Goal: Task Accomplishment & Management: Use online tool/utility

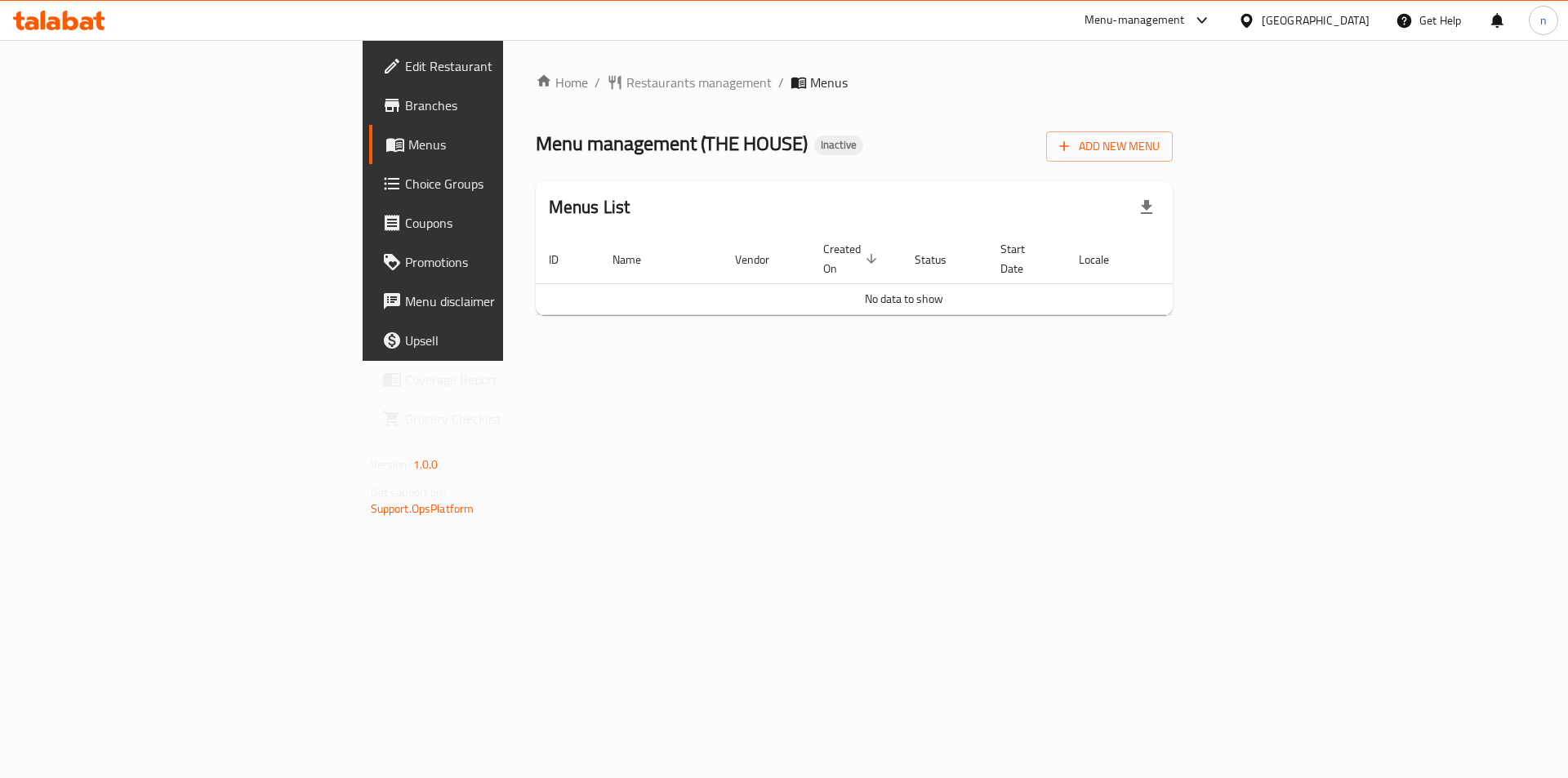
click at [369, 122] on link "Branches" at bounding box center [497, 105] width 255 height 39
click at [1172, 134] on button "Add New Menu" at bounding box center [1109, 147] width 127 height 30
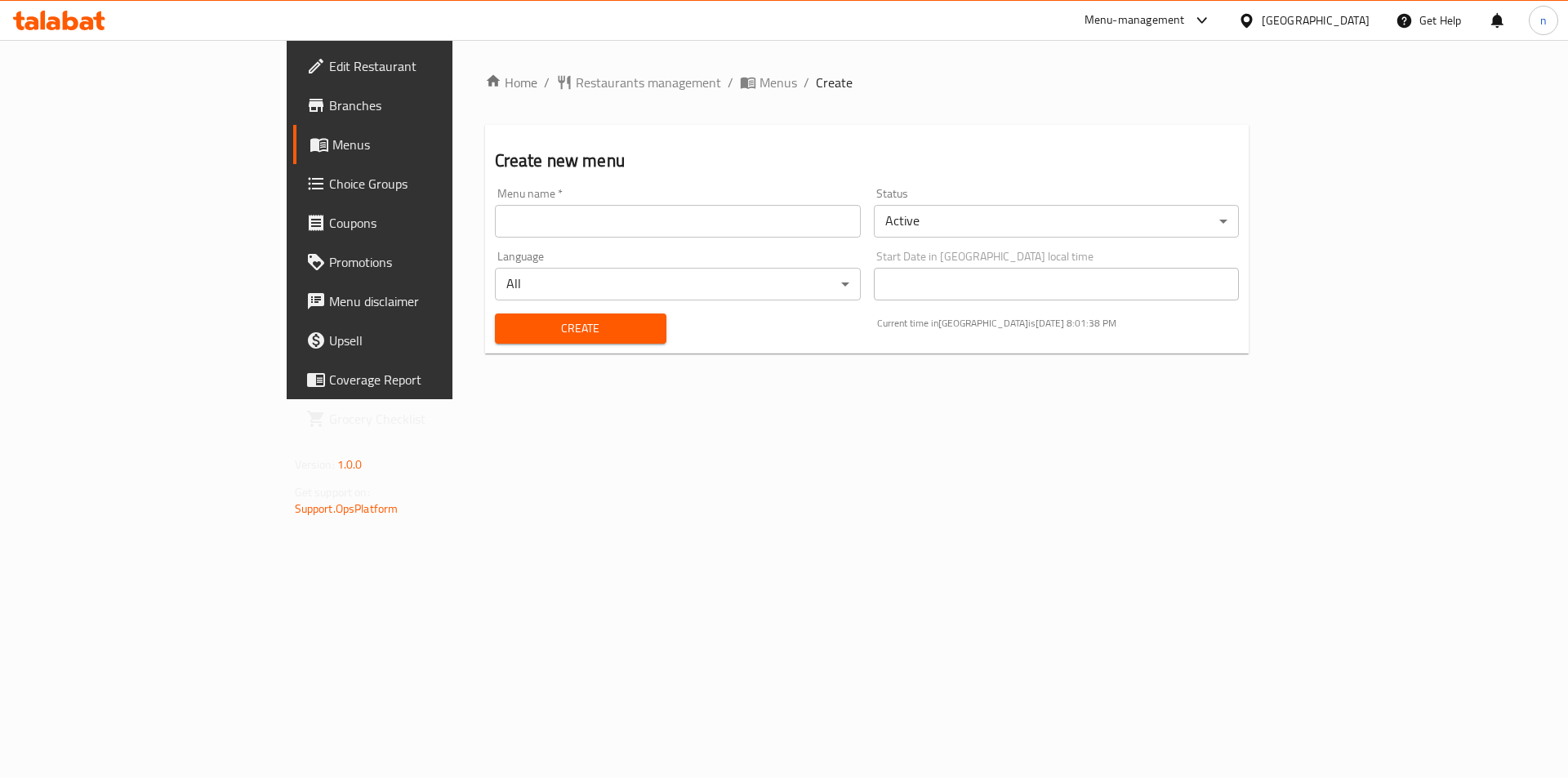
click at [824, 245] on div "Language All ​" at bounding box center [678, 275] width 379 height 62
click at [819, 238] on div "Menu name   * Menu name *" at bounding box center [678, 213] width 379 height 62
click at [807, 222] on input "text" at bounding box center [678, 221] width 366 height 33
type input "14/8"
click at [495, 313] on button "Create" at bounding box center [580, 328] width 171 height 30
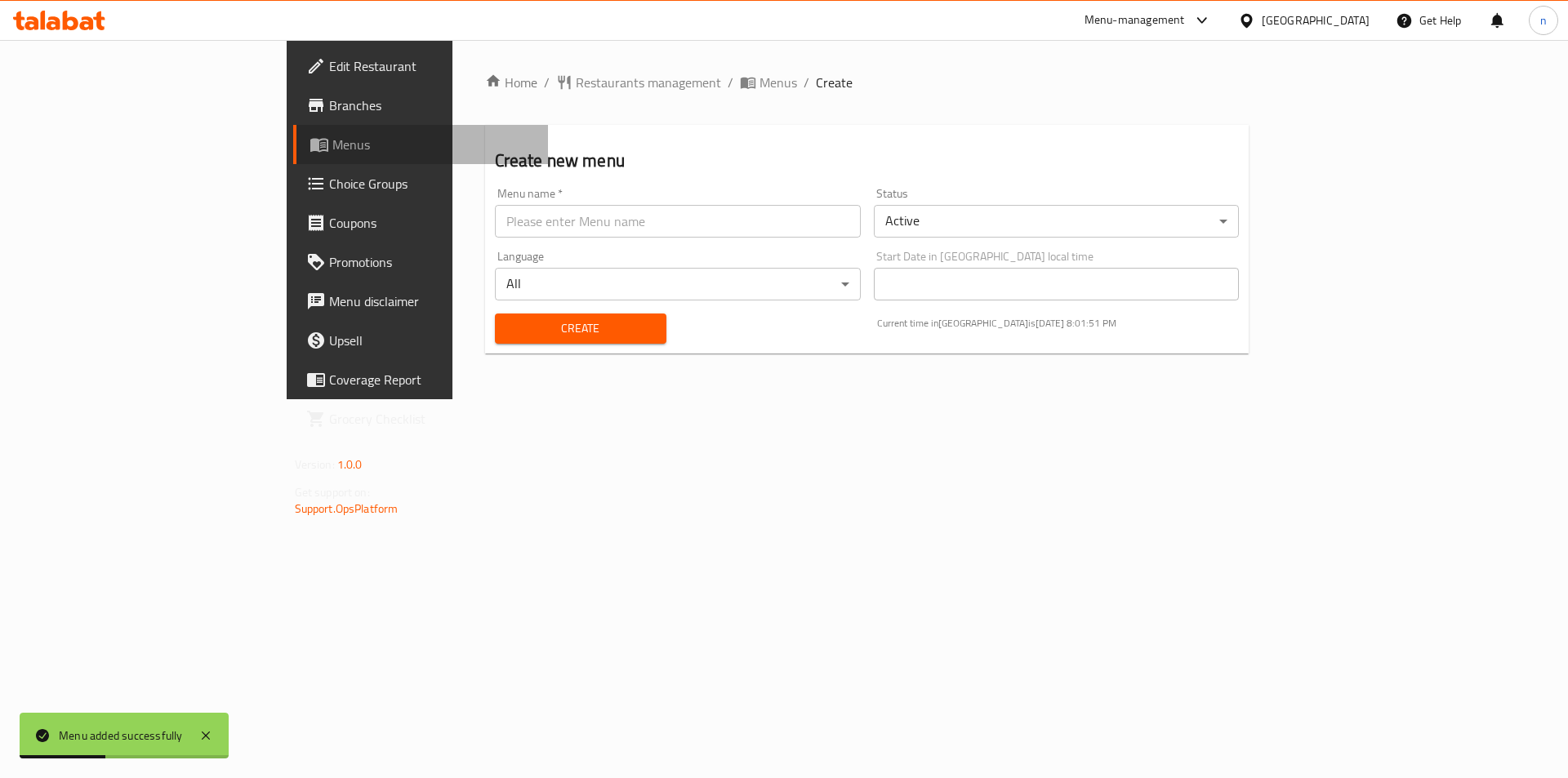
click at [332, 140] on span "Menus" at bounding box center [433, 144] width 203 height 20
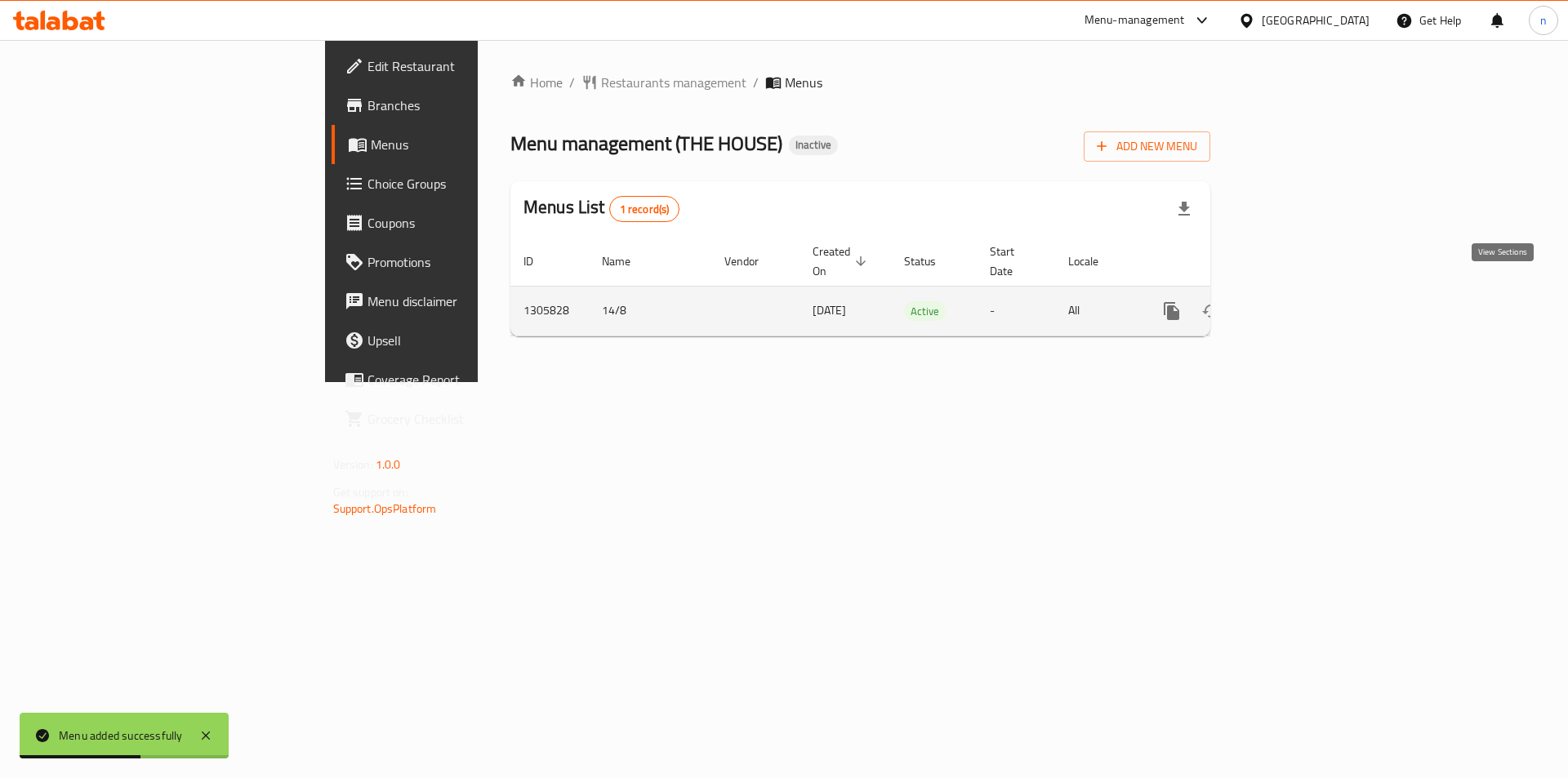
click at [1299, 301] on icon "enhanced table" at bounding box center [1289, 310] width 20 height 20
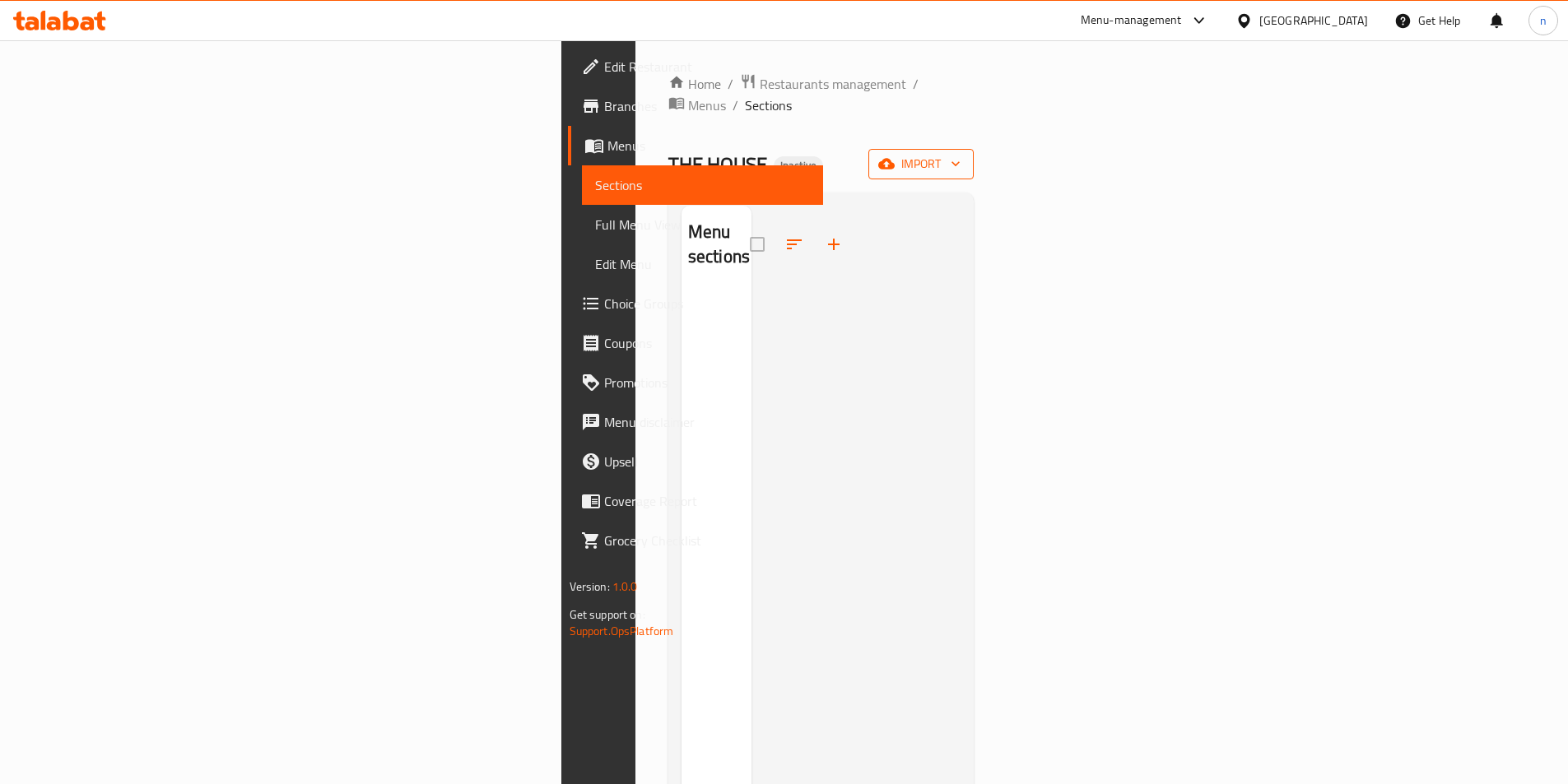
click at [960, 154] on span "import" at bounding box center [920, 164] width 79 height 21
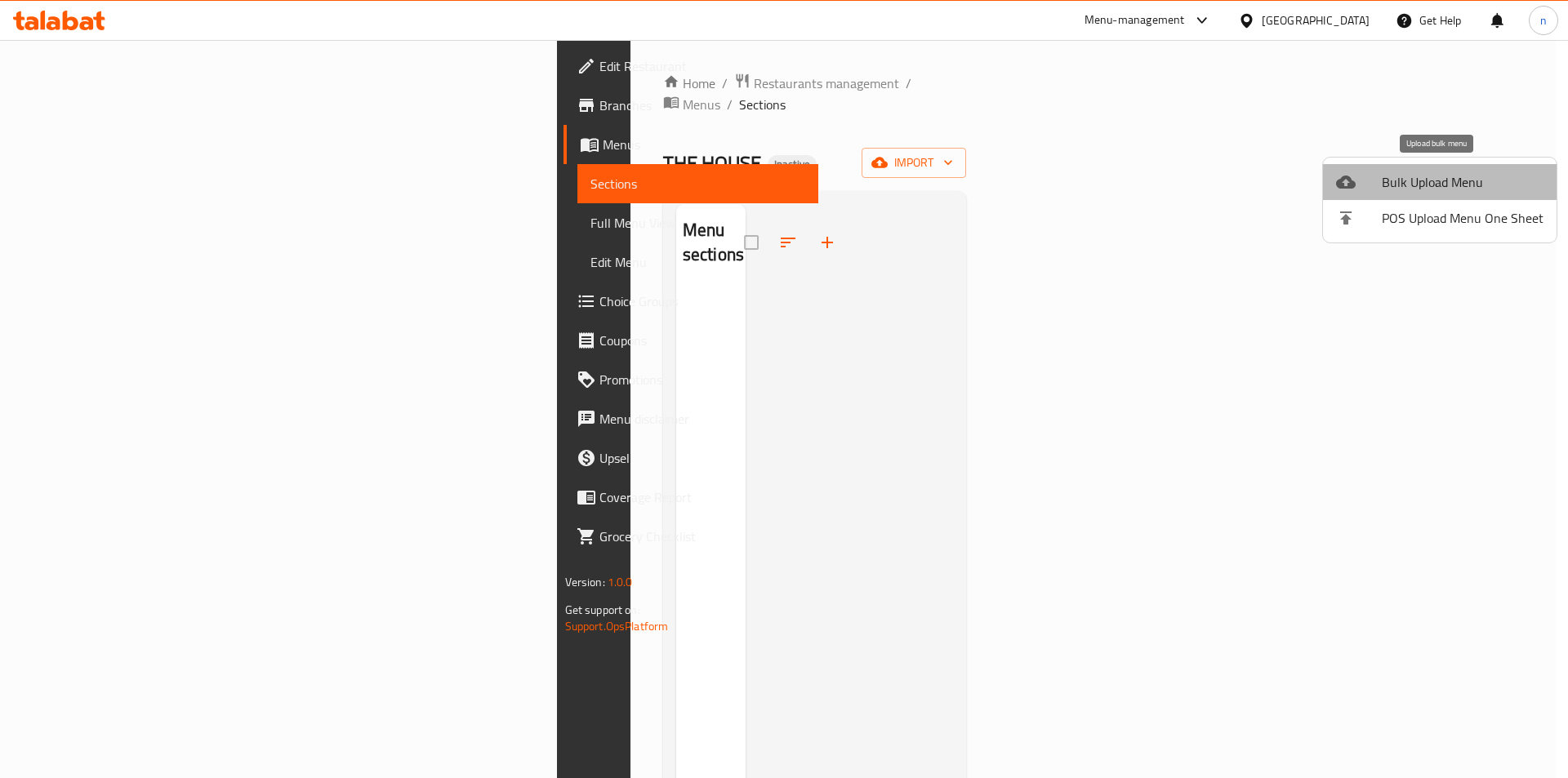
click at [1470, 182] on span "Bulk Upload Menu" at bounding box center [1462, 182] width 162 height 20
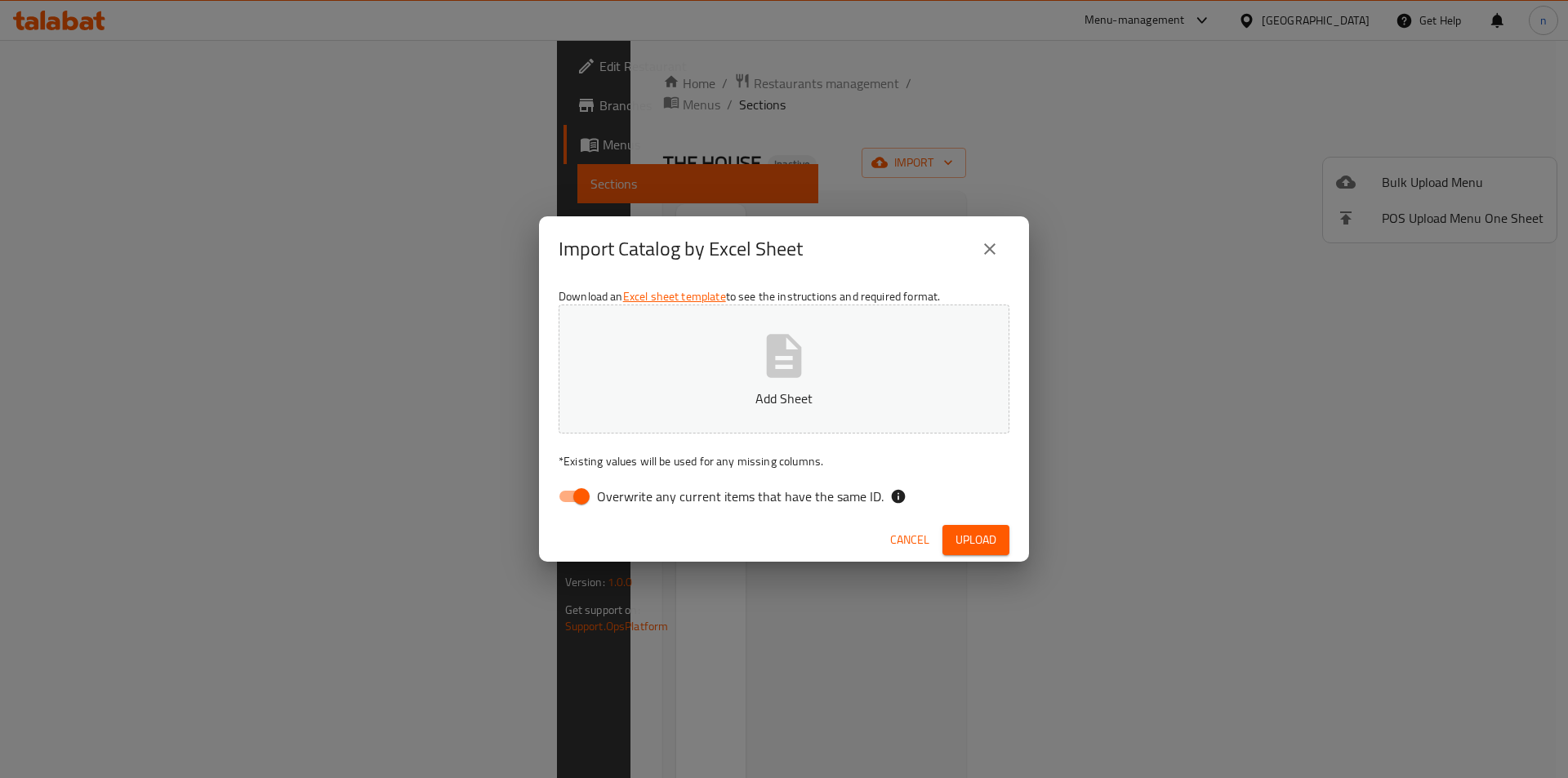
click at [569, 502] on input "Overwrite any current items that have the same ID." at bounding box center [581, 496] width 93 height 31
checkbox input "false"
click at [700, 390] on p "Add Sheet" at bounding box center [784, 398] width 400 height 20
click at [978, 541] on span "Upload" at bounding box center [975, 540] width 41 height 21
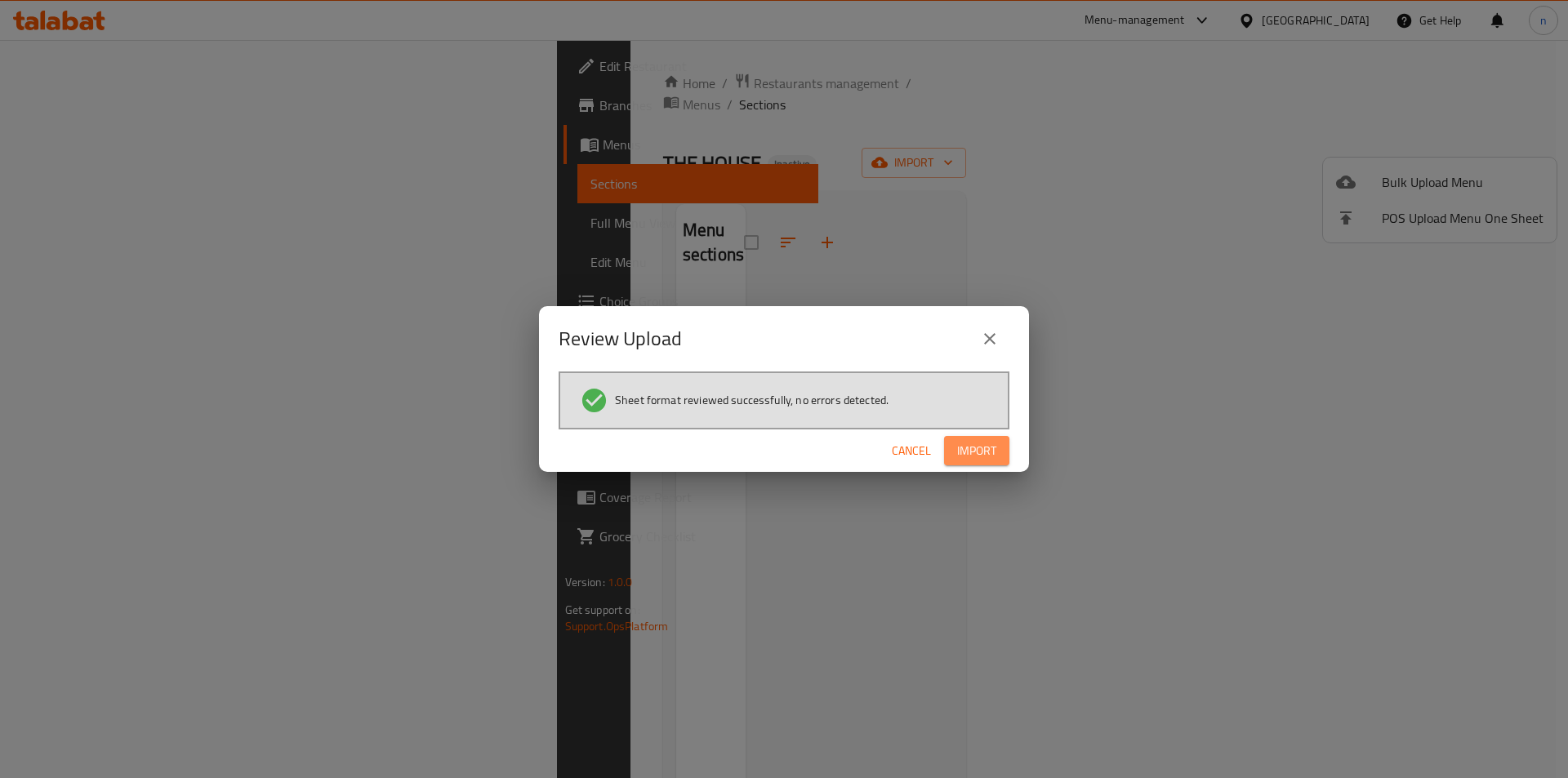
click at [977, 461] on button "Import" at bounding box center [976, 451] width 65 height 30
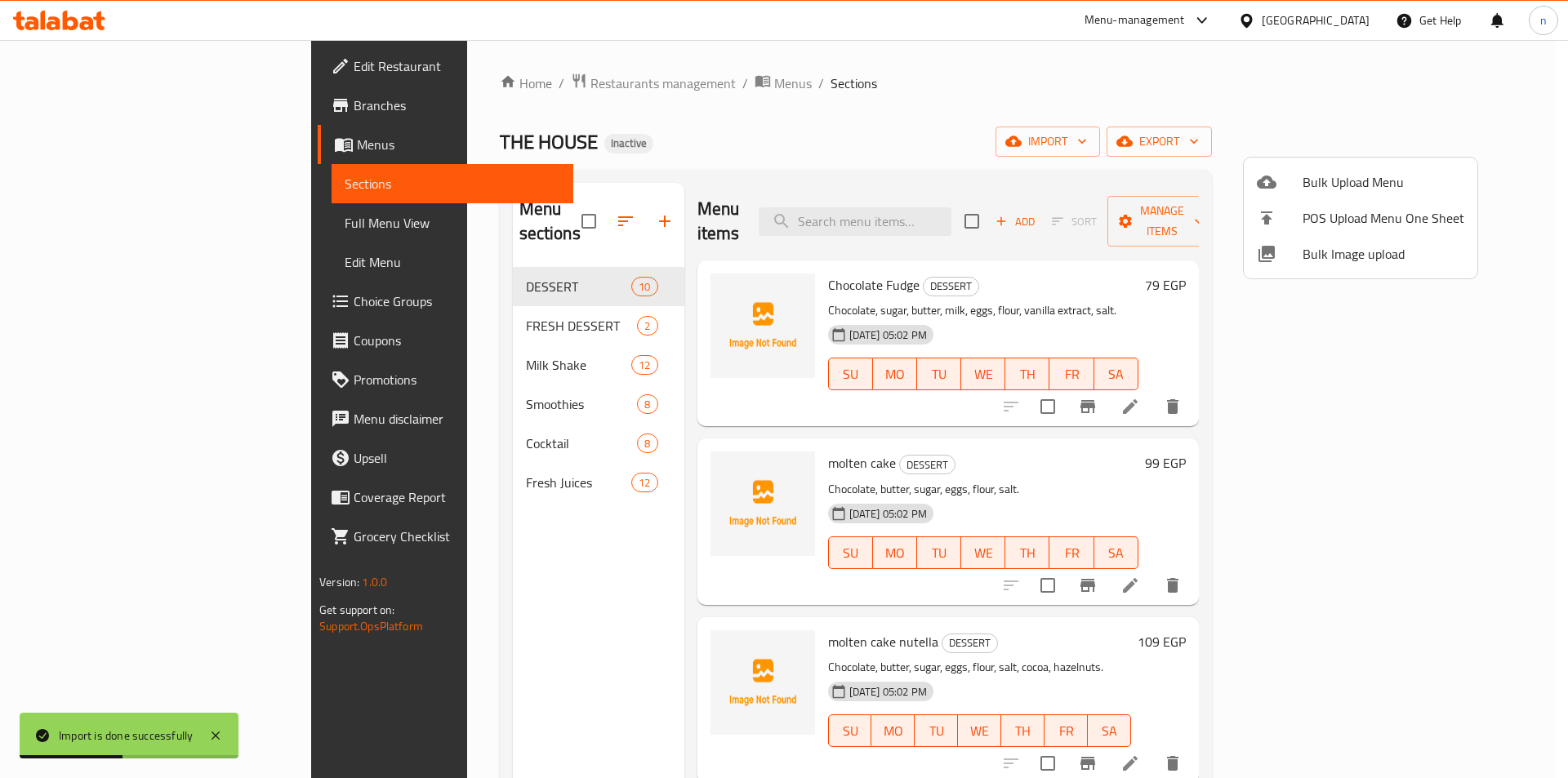
click at [401, 305] on div at bounding box center [784, 389] width 1568 height 778
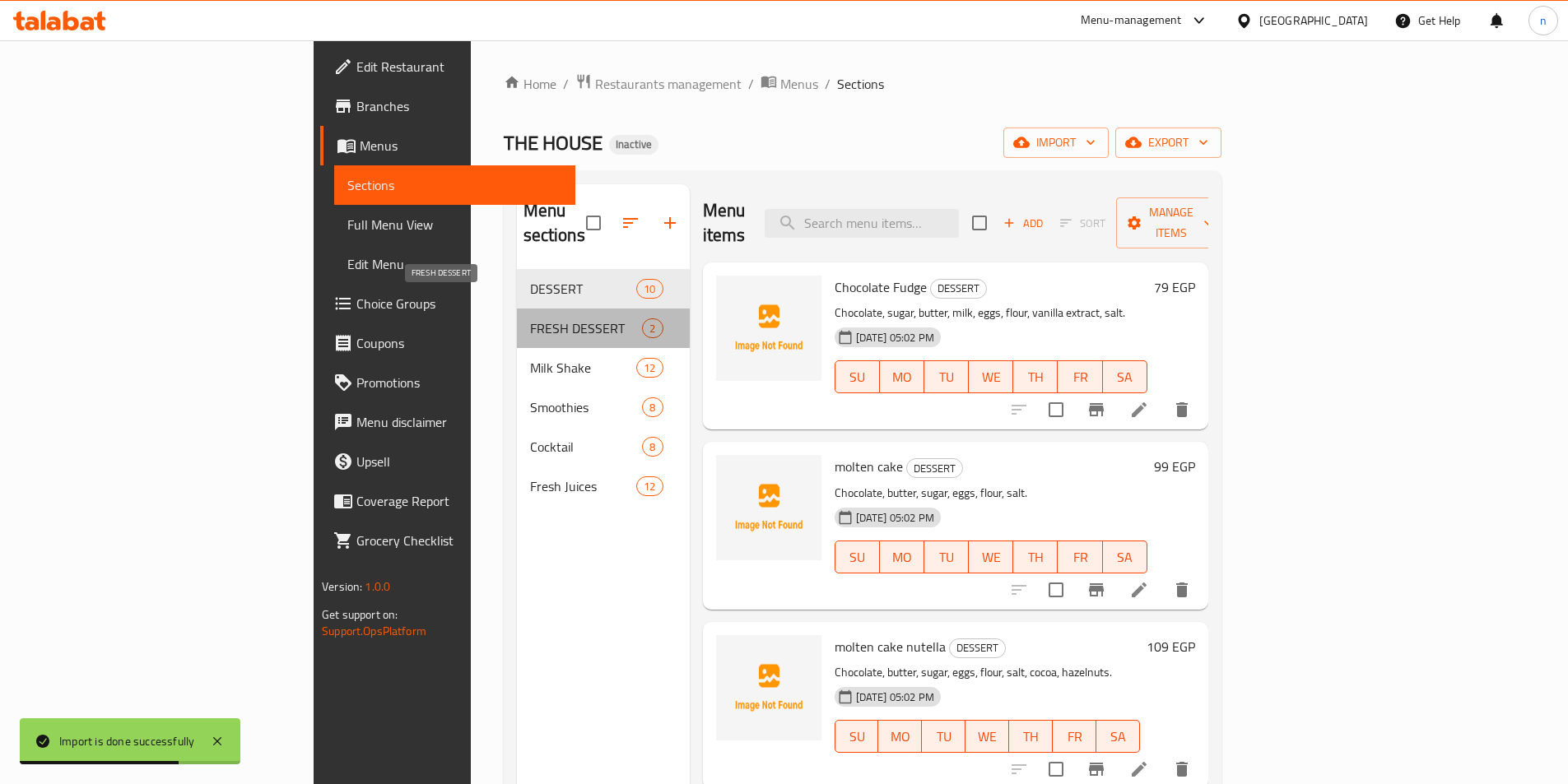
click at [530, 319] on span "FRESH DESSERT" at bounding box center [587, 328] width 113 height 20
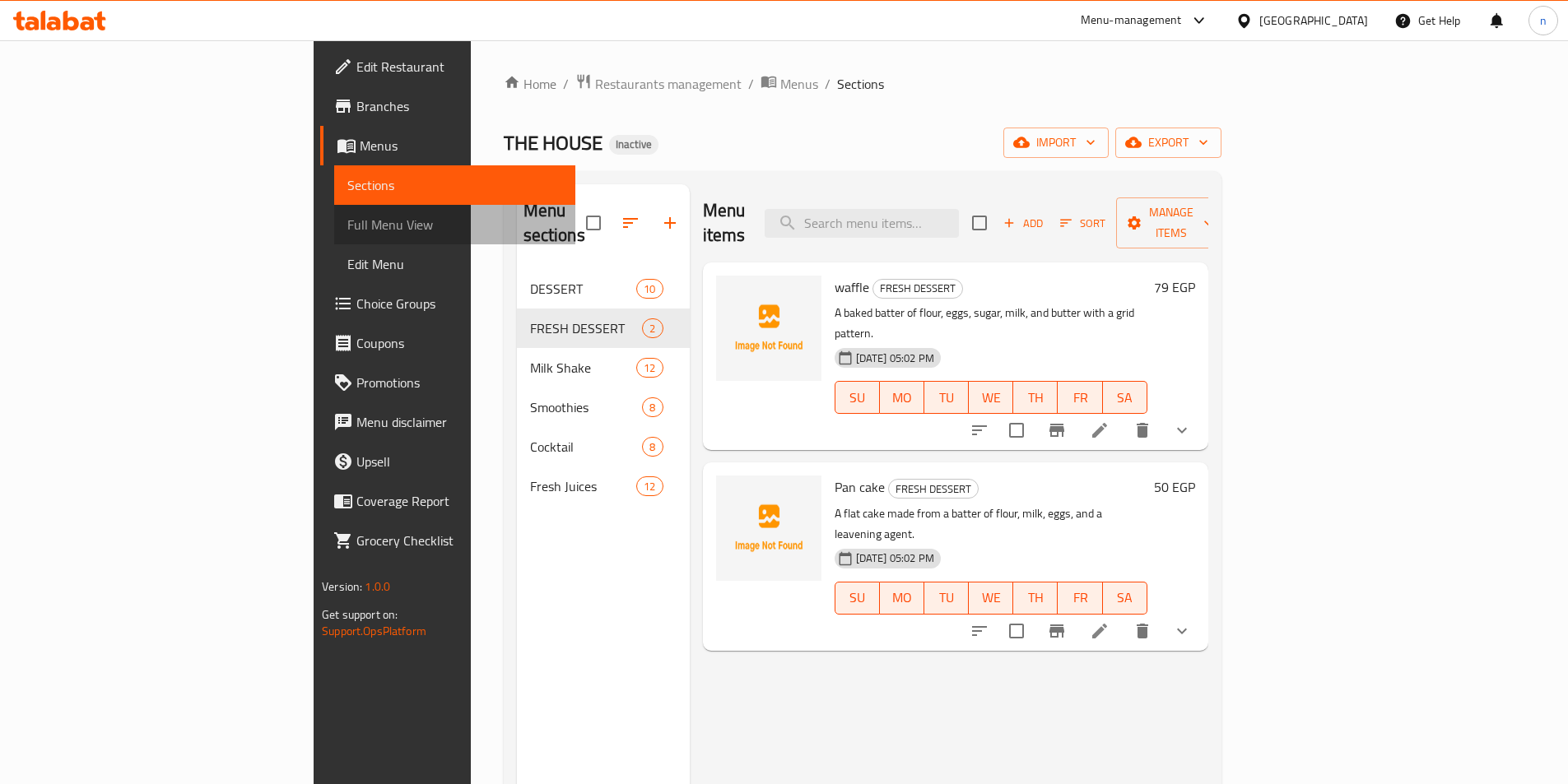
click at [347, 234] on span "Full Menu View" at bounding box center [454, 224] width 215 height 20
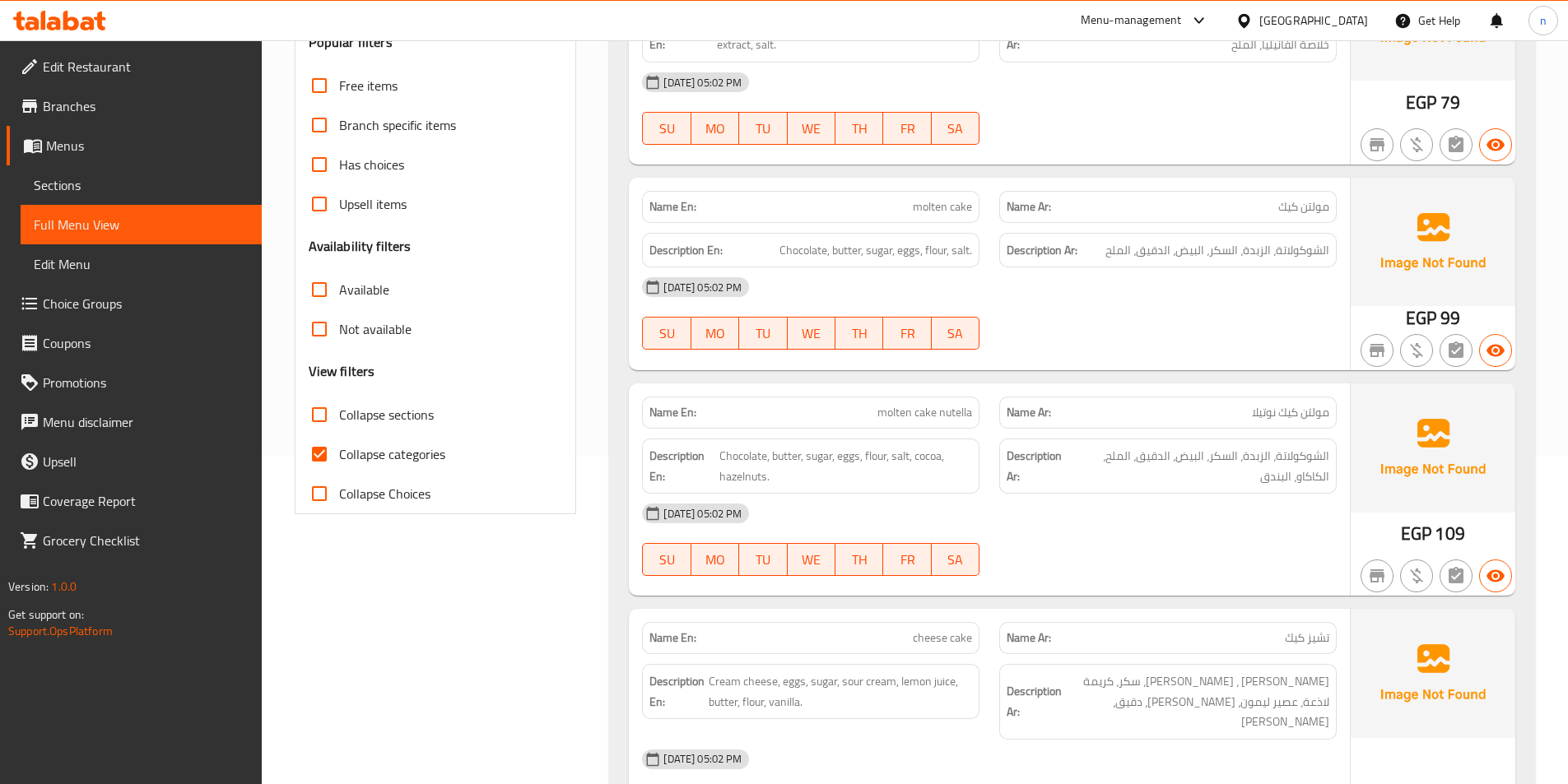
scroll to position [329, 0]
click at [386, 457] on span "Collapse categories" at bounding box center [391, 453] width 106 height 20
click at [339, 457] on input "Collapse categories" at bounding box center [319, 453] width 39 height 39
checkbox input "false"
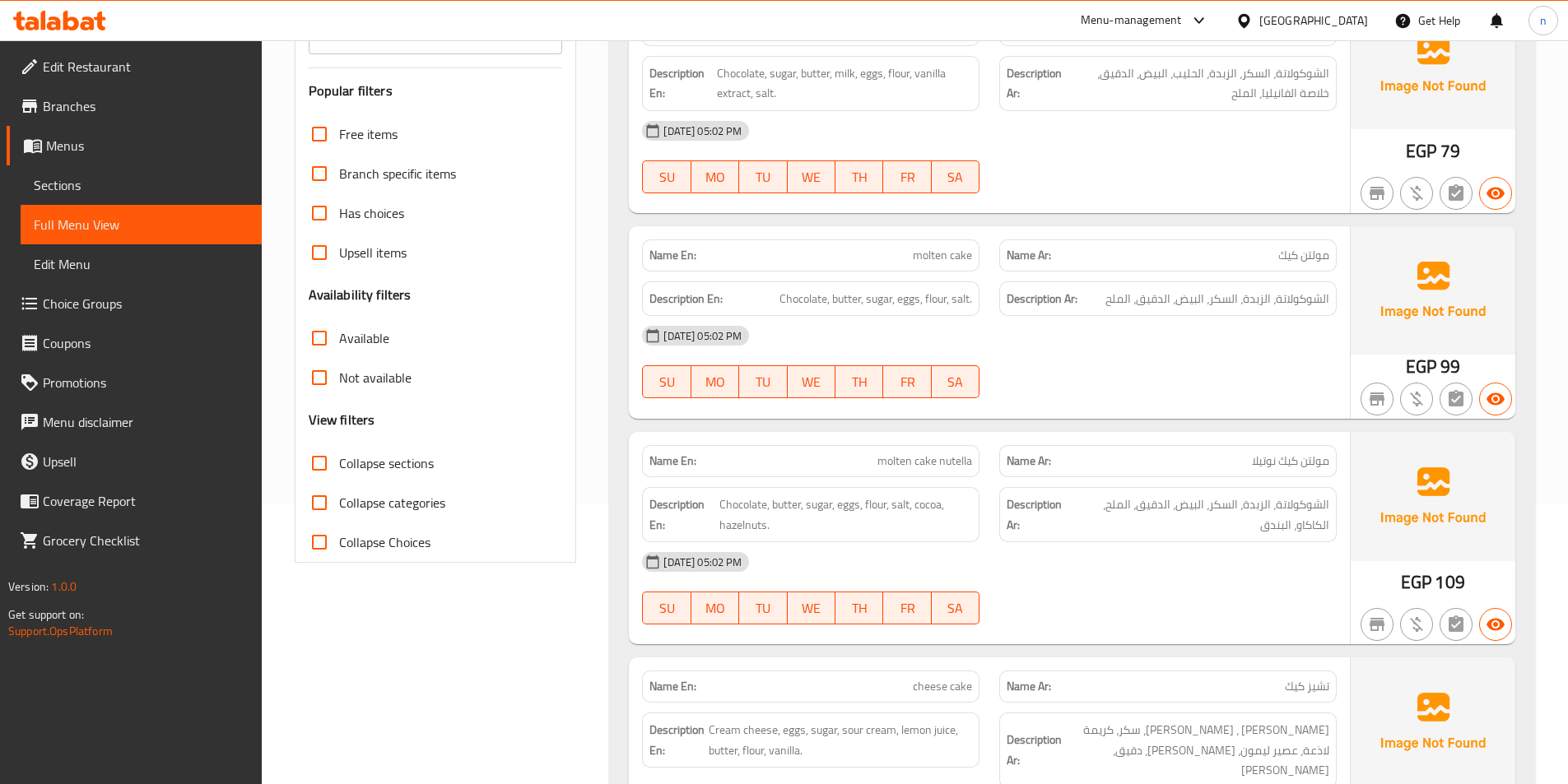
scroll to position [0, 0]
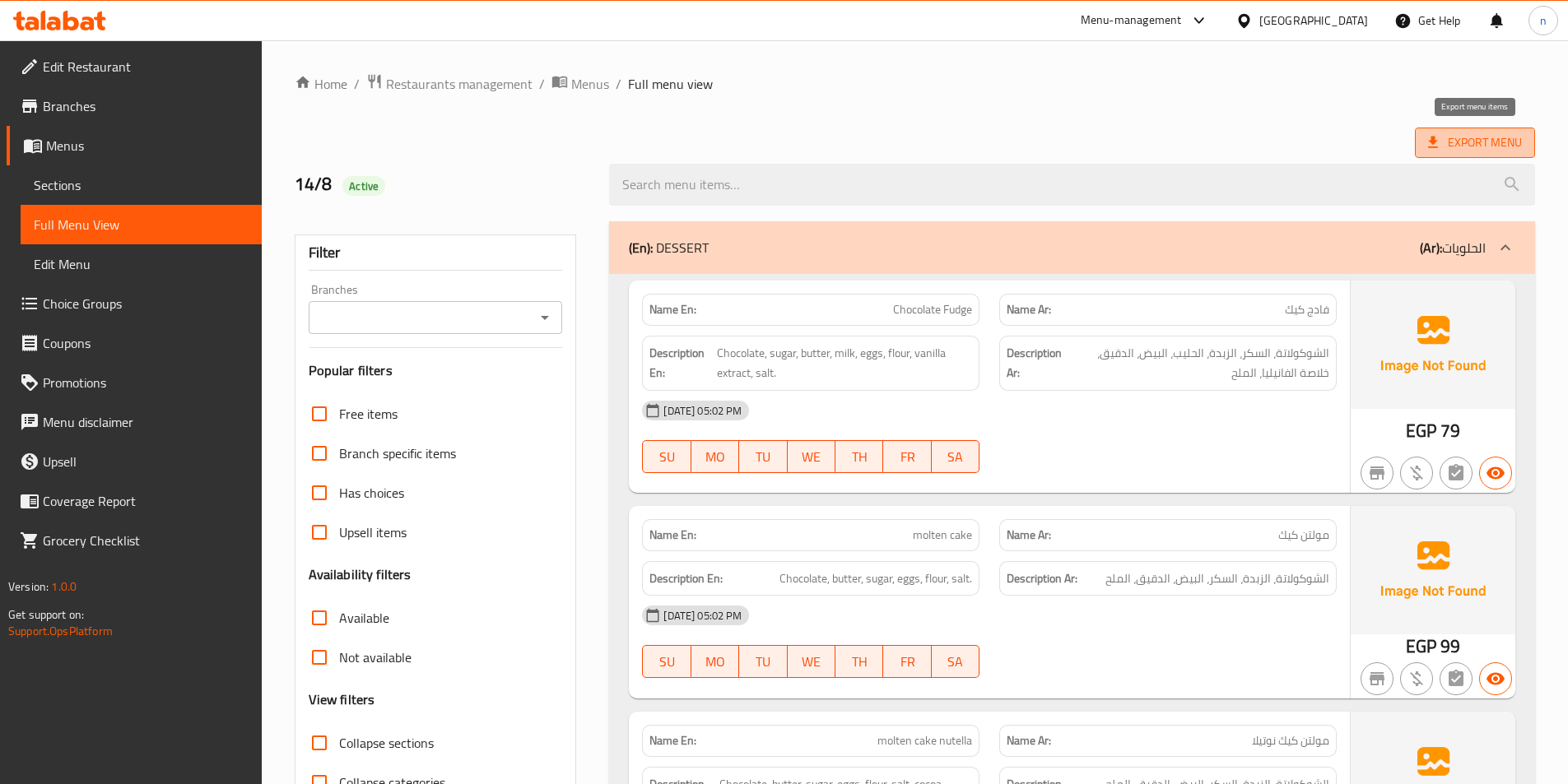
click at [1484, 142] on span "Export Menu" at bounding box center [1475, 143] width 93 height 21
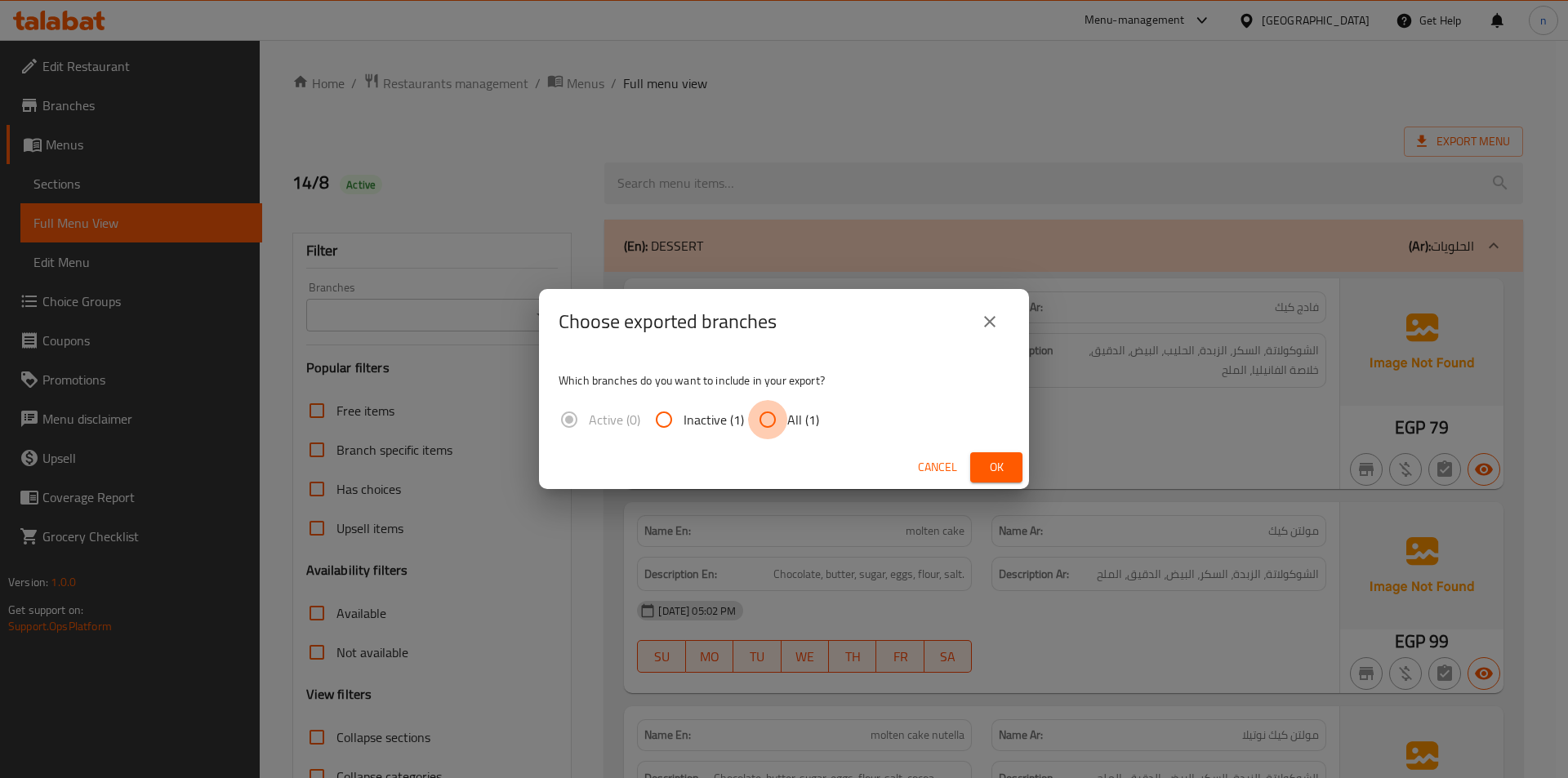
click at [773, 423] on input "All (1)" at bounding box center [766, 419] width 39 height 39
radio input "true"
click at [1006, 463] on span "Ok" at bounding box center [996, 468] width 26 height 21
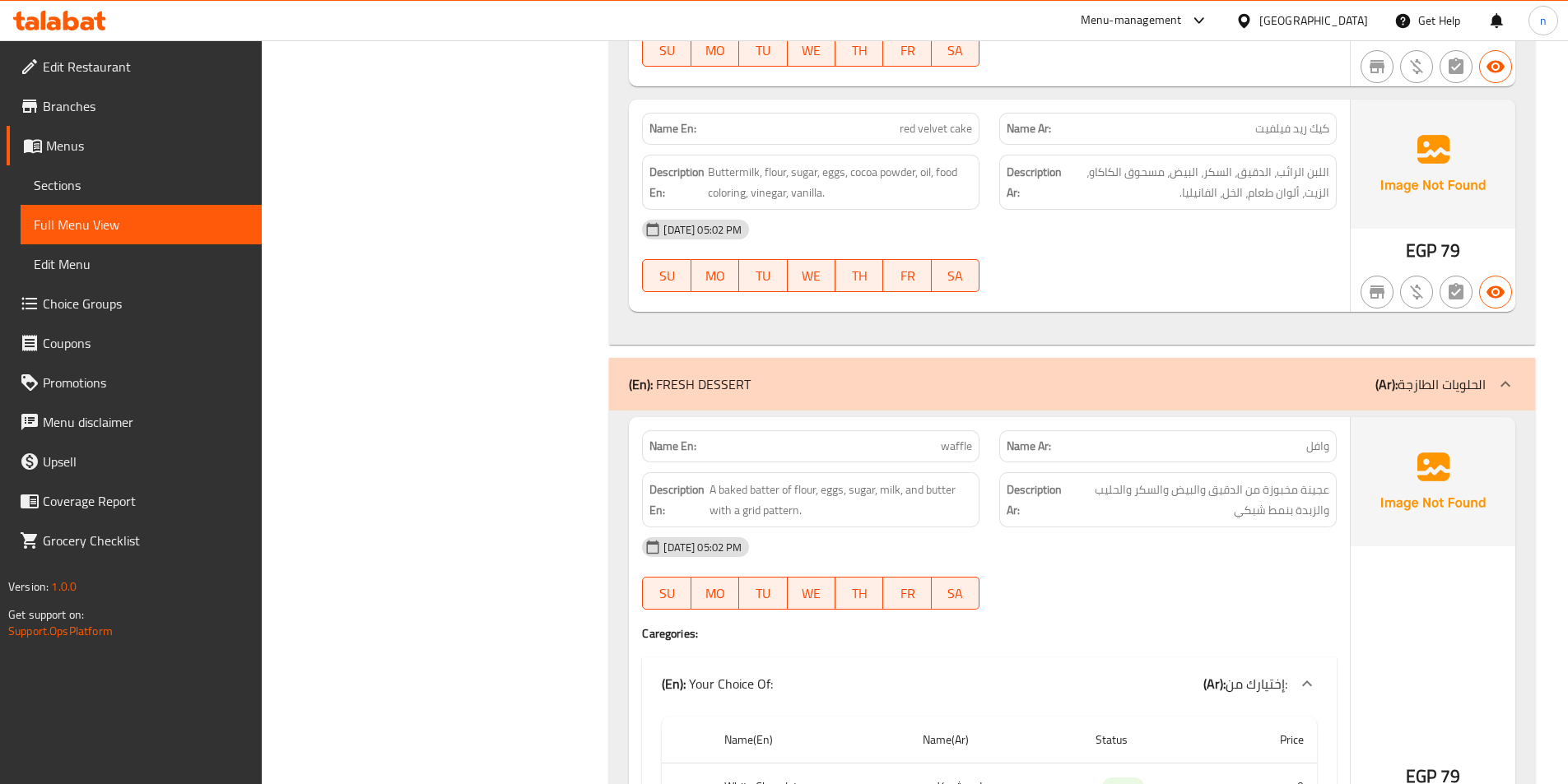
scroll to position [2551, 0]
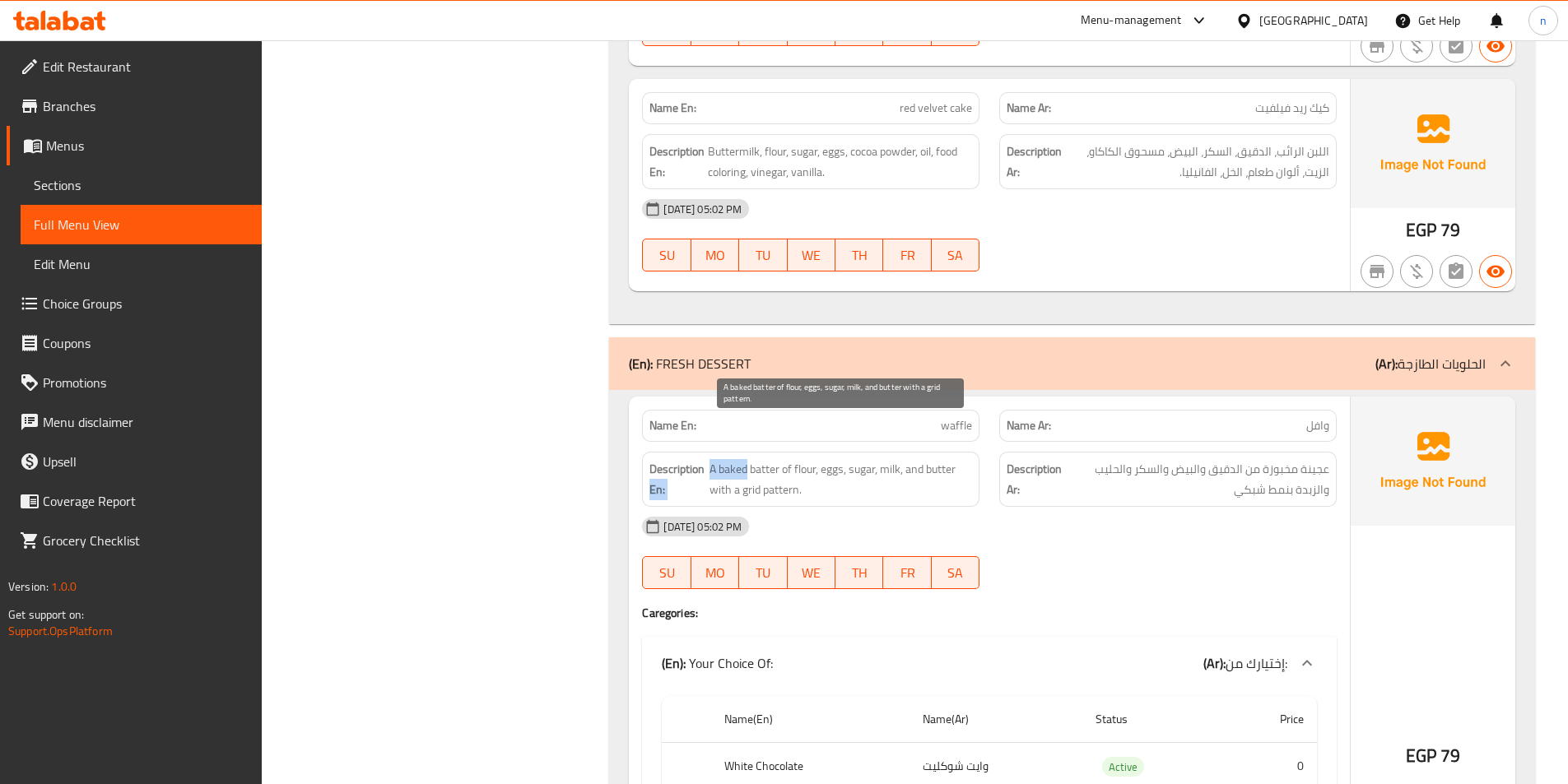
drag, startPoint x: 705, startPoint y: 427, endPoint x: 745, endPoint y: 433, distance: 40.4
click at [751, 459] on span "A baked batter of flour, eggs, sugar, milk, and butter with a grid pattern." at bounding box center [840, 479] width 262 height 40
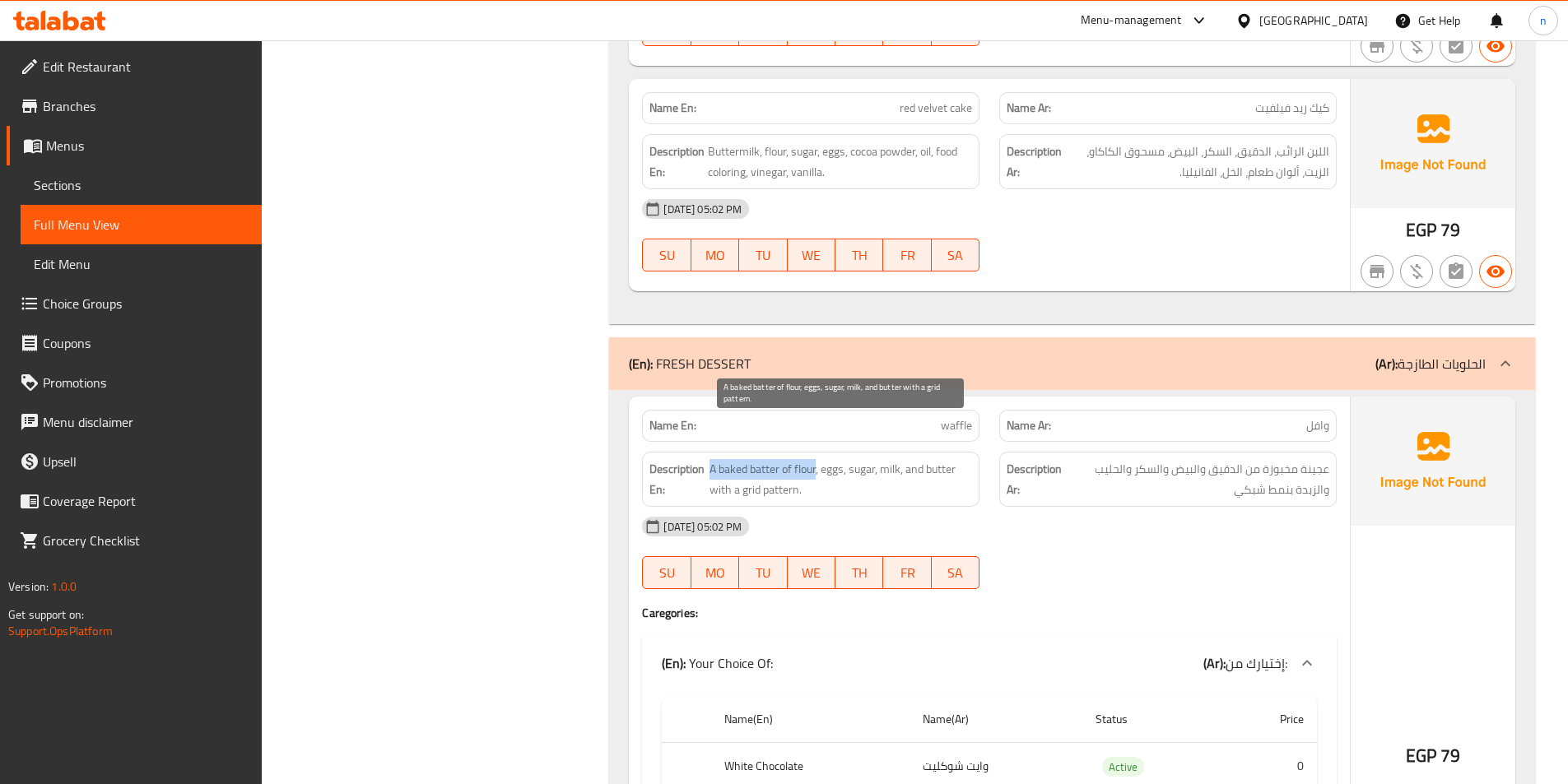
drag, startPoint x: 711, startPoint y: 428, endPoint x: 807, endPoint y: 437, distance: 96.4
click at [807, 459] on span "A baked batter of flour, eggs, sugar, milk, and butter with a grid pattern." at bounding box center [840, 479] width 262 height 40
copy span "A baked batter of flour"
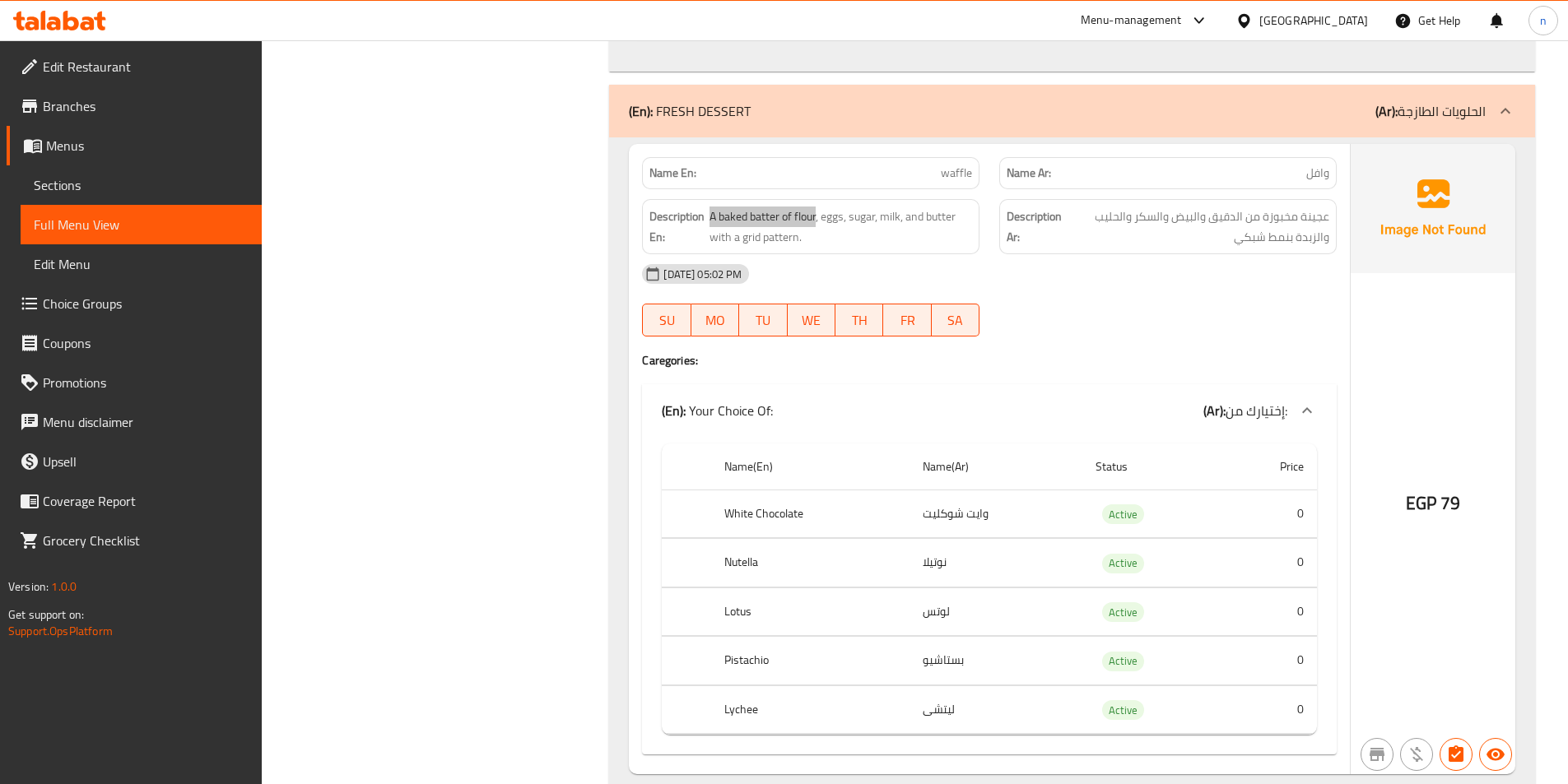
scroll to position [2880, 0]
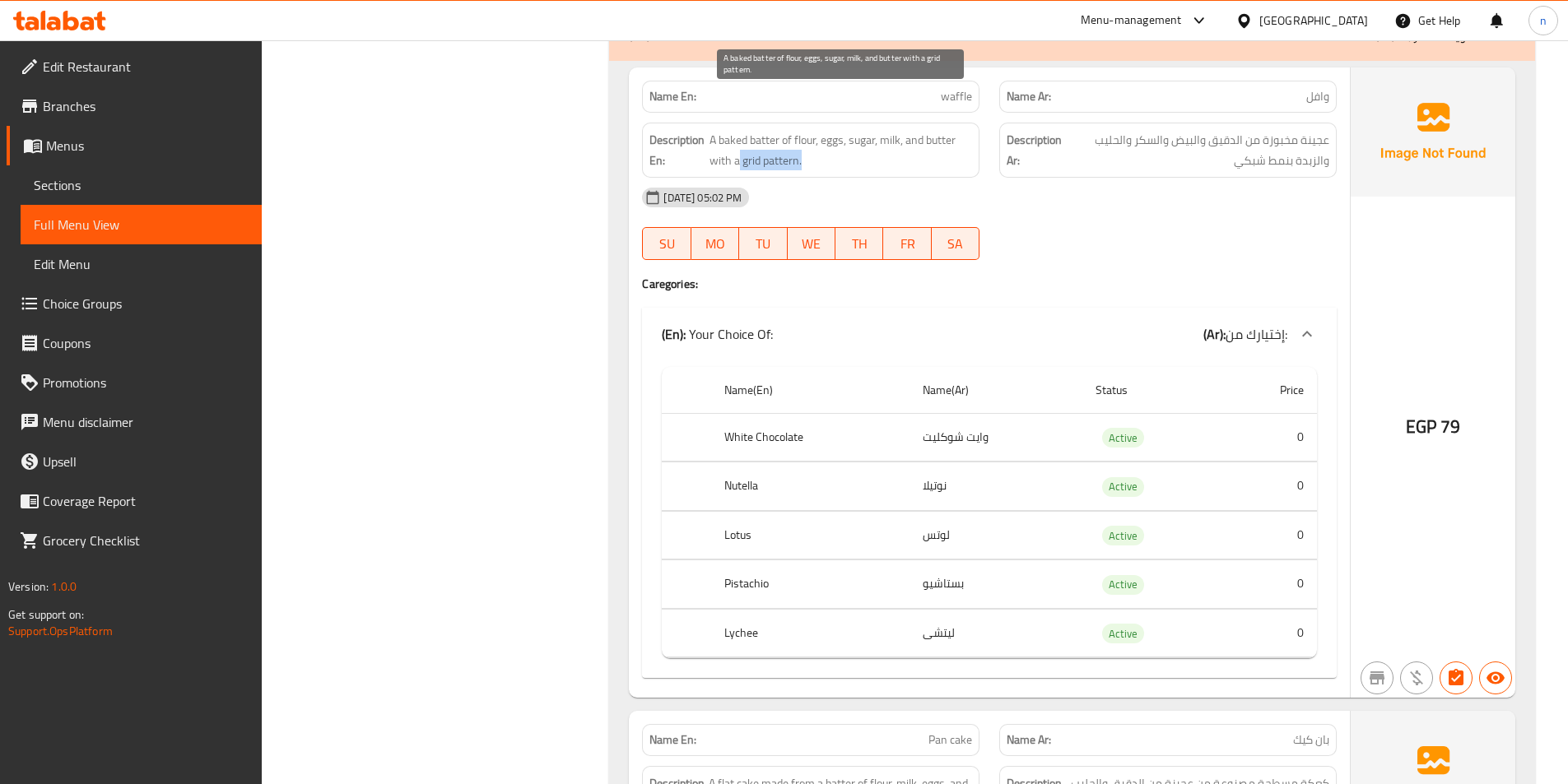
drag, startPoint x: 735, startPoint y: 122, endPoint x: 816, endPoint y: 130, distance: 81.4
click at [814, 130] on span "A baked batter of flour, eggs, sugar, milk, and butter with a grid pattern." at bounding box center [840, 150] width 262 height 40
copy span "grid pattern."
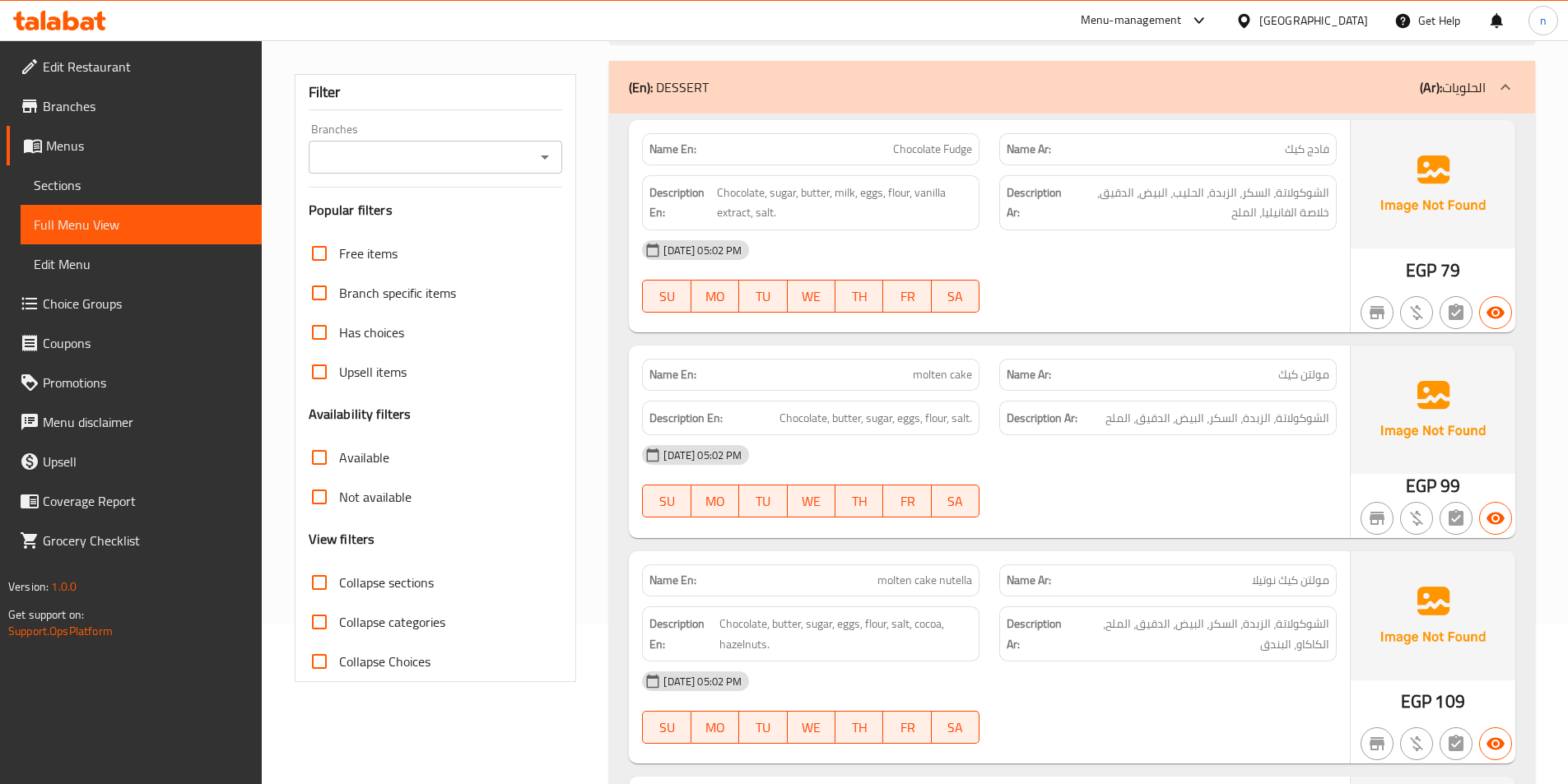
scroll to position [0, 0]
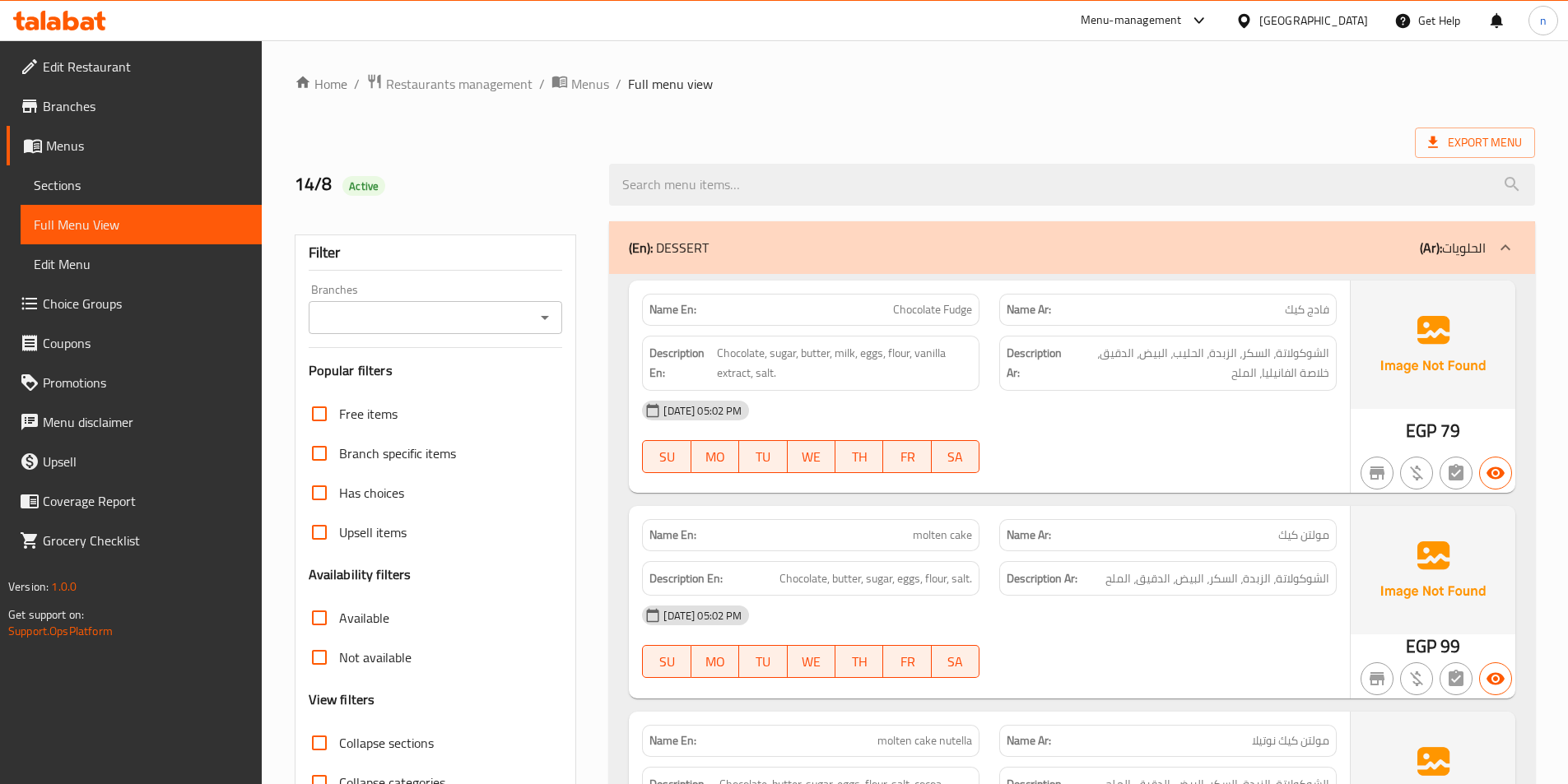
click at [103, 158] on link "Menus" at bounding box center [134, 145] width 255 height 39
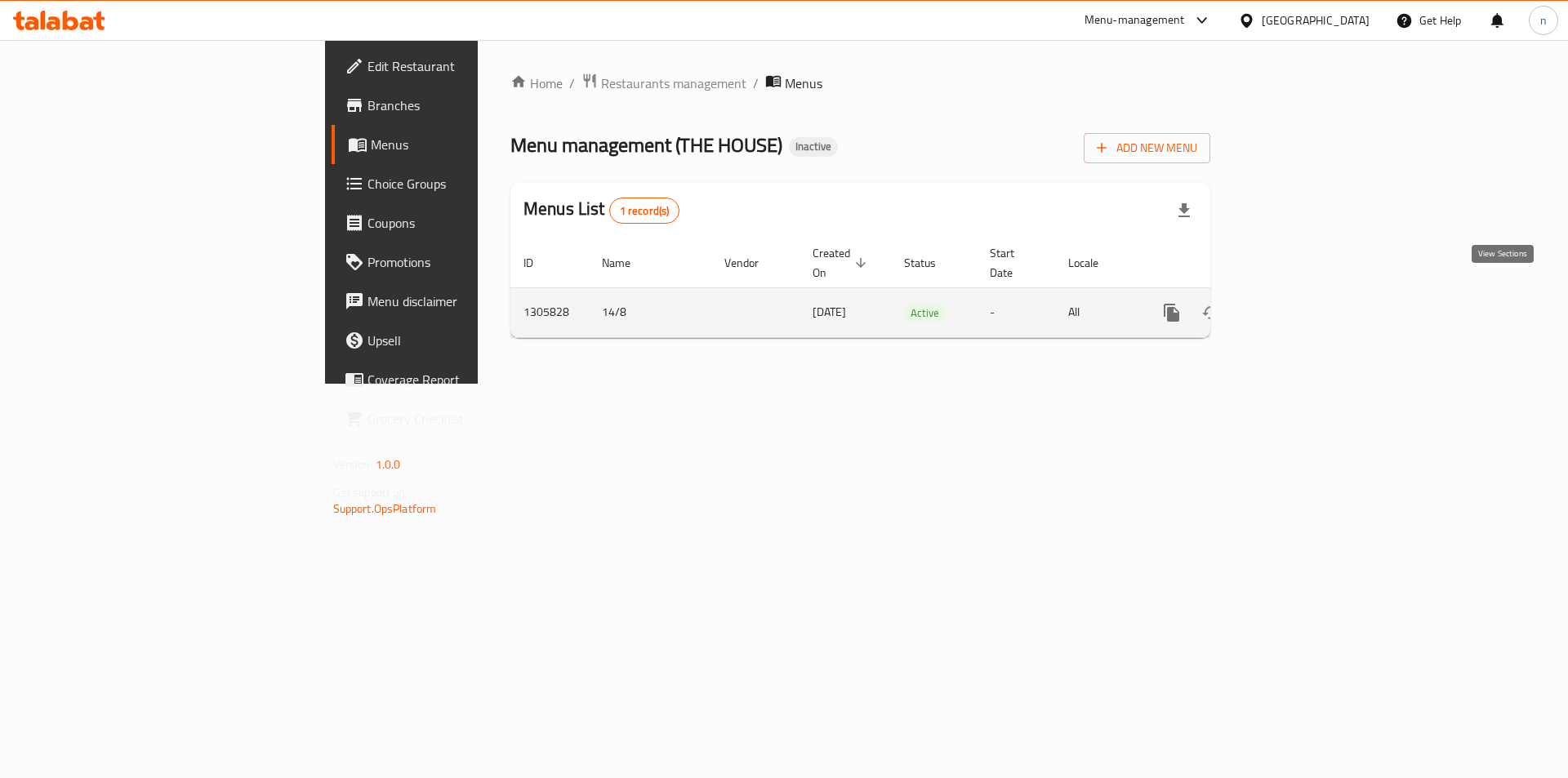
click at [1309, 300] on link "enhanced table" at bounding box center [1289, 312] width 39 height 39
